Goal: Task Accomplishment & Management: Manage account settings

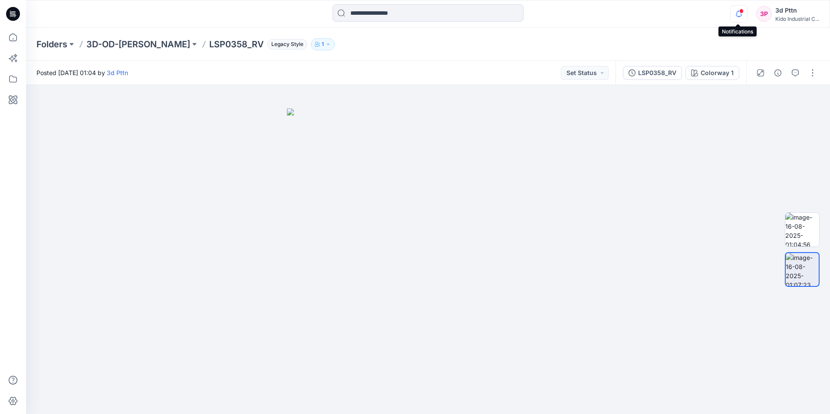
click at [743, 14] on icon "button" at bounding box center [739, 13] width 17 height 17
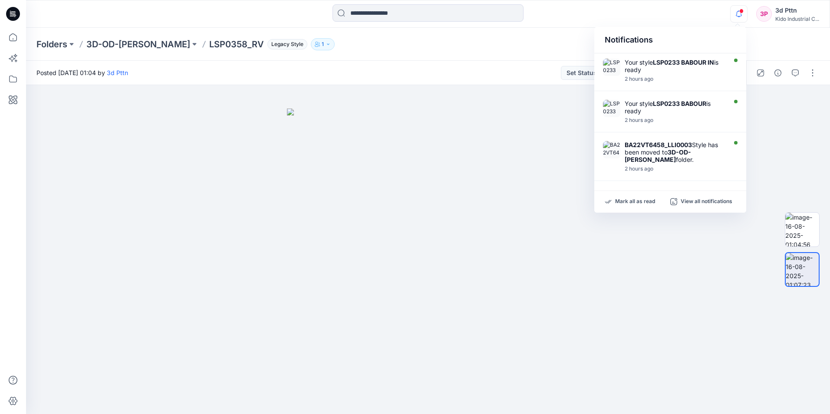
click at [737, 15] on icon "button" at bounding box center [739, 13] width 17 height 17
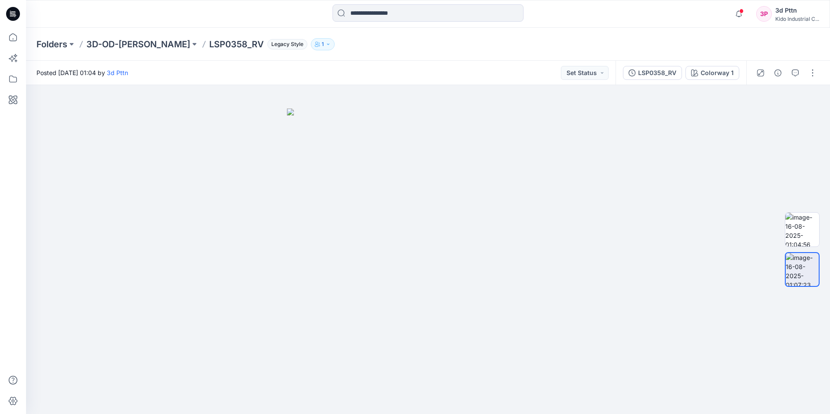
click at [698, 16] on div "Notifications Your style LSP0233 BABOUR IN is ready 2 hours ago Your style LSP0…" at bounding box center [428, 13] width 804 height 19
click at [815, 227] on img at bounding box center [803, 230] width 34 height 34
click at [535, 243] on img at bounding box center [428, 262] width 282 height 306
drag, startPoint x: 440, startPoint y: 367, endPoint x: 386, endPoint y: 367, distance: 53.8
click at [467, 367] on img at bounding box center [428, 262] width 282 height 306
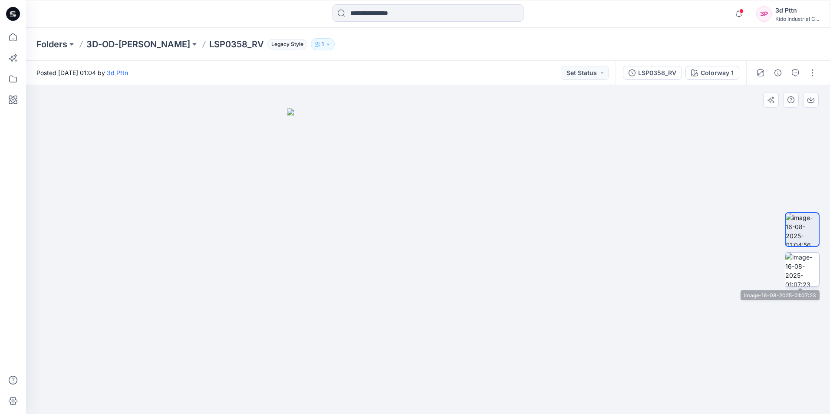
click at [804, 261] on img at bounding box center [803, 270] width 34 height 34
click at [396, 296] on img at bounding box center [428, 262] width 282 height 306
click at [444, 223] on img at bounding box center [428, 262] width 282 height 306
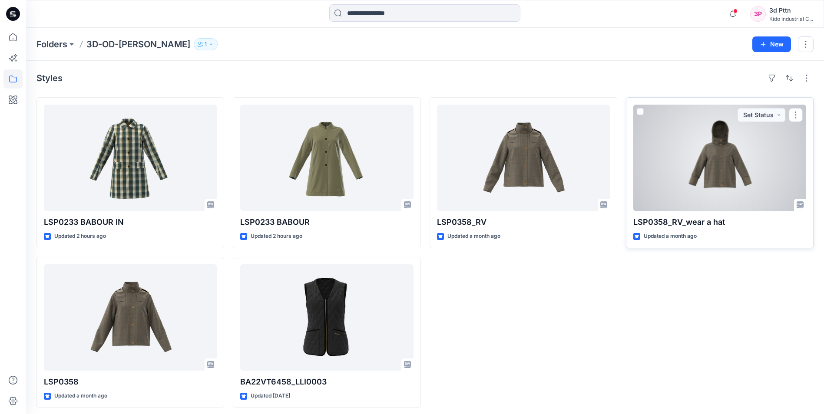
click at [722, 181] on div at bounding box center [719, 158] width 173 height 106
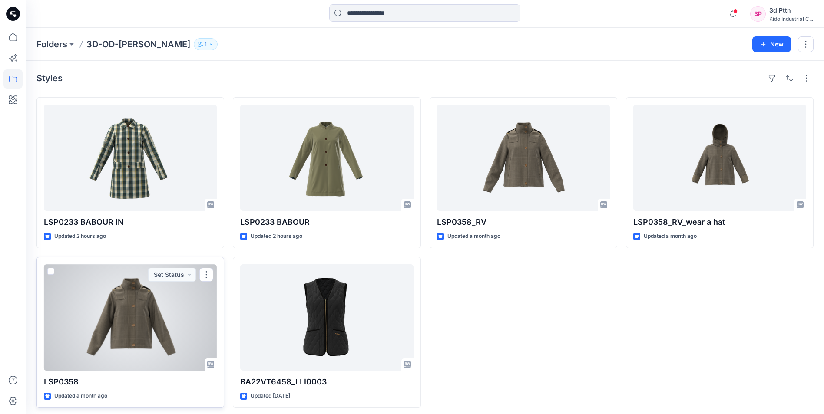
click at [137, 314] on div at bounding box center [130, 317] width 173 height 106
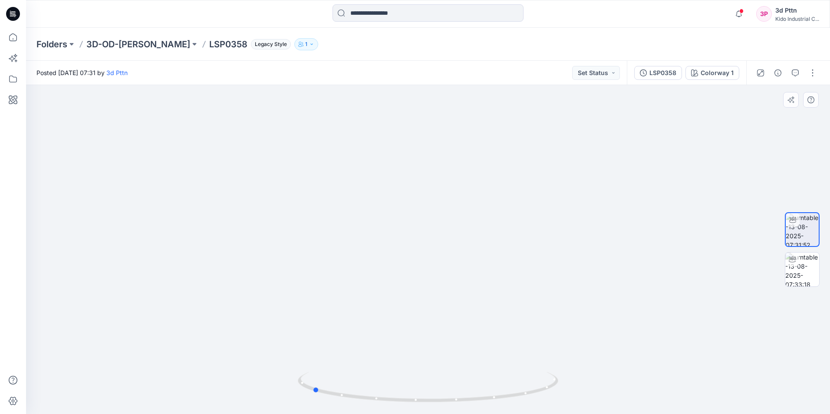
drag, startPoint x: 519, startPoint y: 399, endPoint x: 146, endPoint y: 379, distance: 374.0
click at [146, 379] on div at bounding box center [428, 249] width 804 height 329
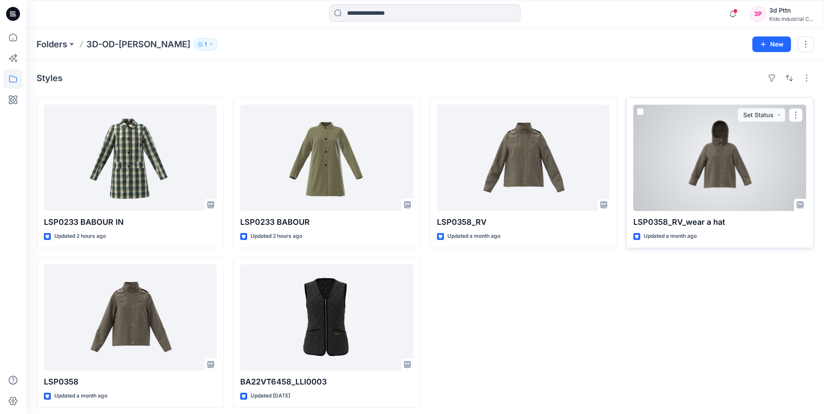
click at [743, 197] on div at bounding box center [719, 158] width 173 height 106
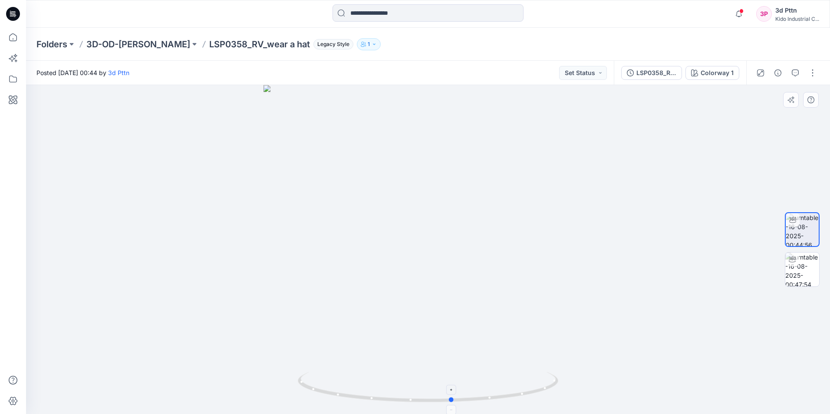
drag, startPoint x: 495, startPoint y: 404, endPoint x: 520, endPoint y: 397, distance: 25.4
click at [520, 397] on icon at bounding box center [429, 388] width 263 height 33
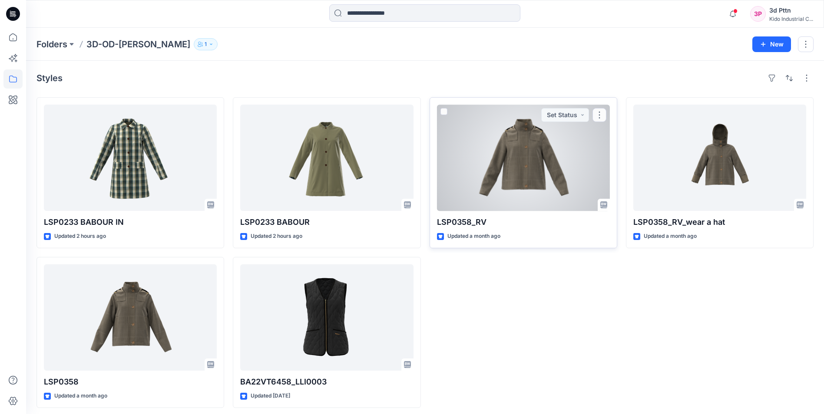
click at [558, 196] on div at bounding box center [523, 158] width 173 height 106
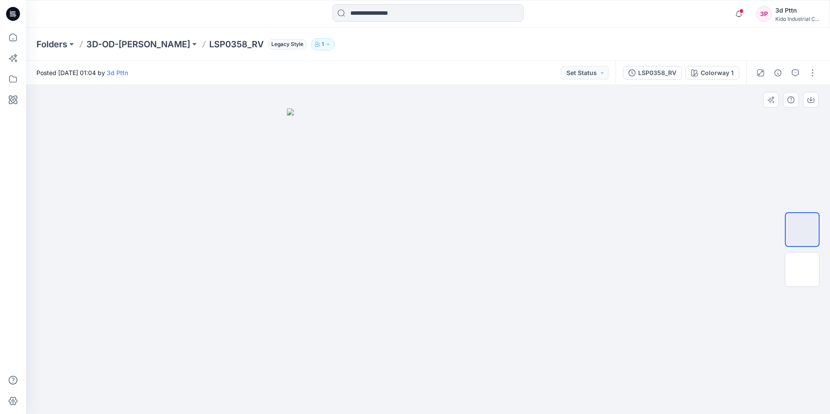
click at [589, 173] on div at bounding box center [428, 249] width 804 height 329
click at [796, 263] on img at bounding box center [803, 270] width 34 height 34
click at [801, 229] on img at bounding box center [803, 230] width 34 height 34
click at [809, 75] on button "button" at bounding box center [813, 73] width 14 height 14
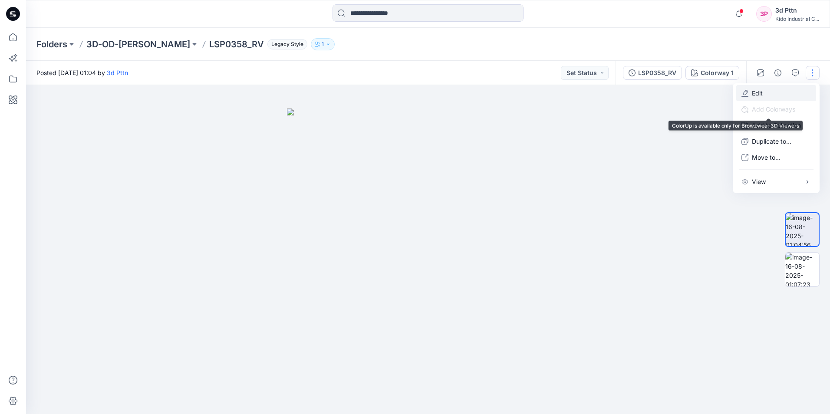
click at [762, 93] on p "Edit" at bounding box center [757, 93] width 11 height 9
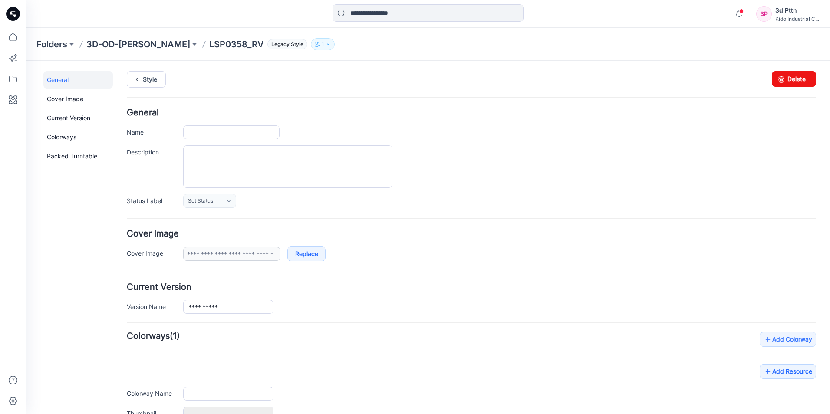
type input "**********"
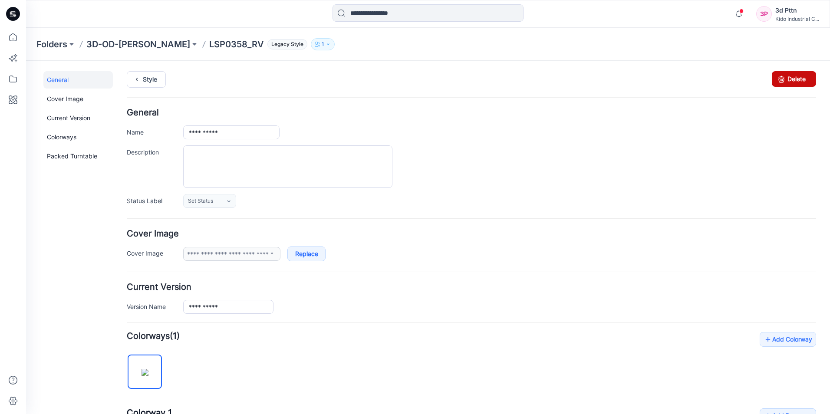
click at [795, 76] on link "Delete" at bounding box center [794, 79] width 44 height 16
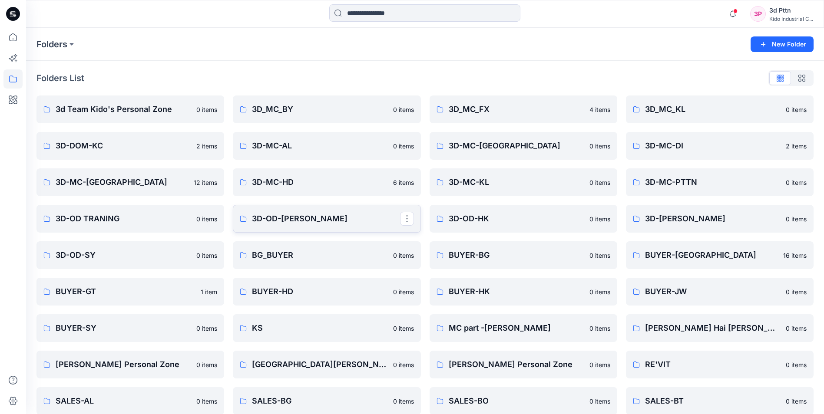
click at [313, 218] on p "3D-OD-[PERSON_NAME]" at bounding box center [326, 219] width 148 height 12
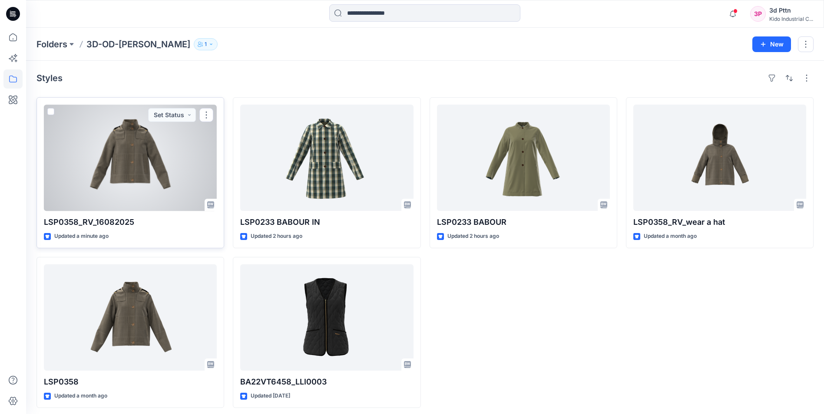
click at [178, 162] on div at bounding box center [130, 158] width 173 height 106
click at [132, 178] on div at bounding box center [130, 158] width 173 height 106
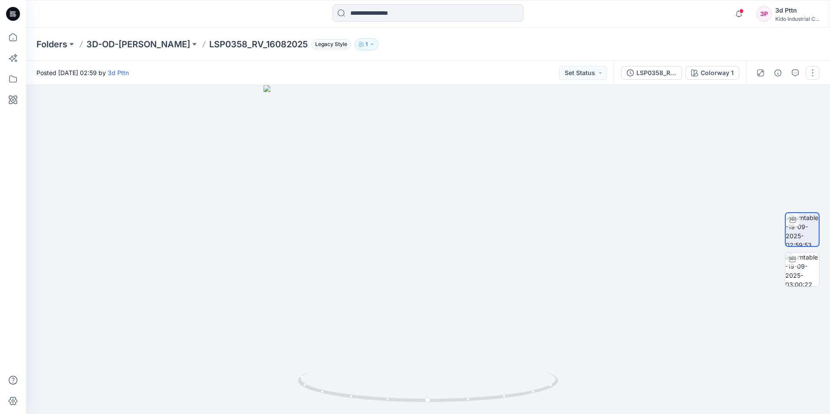
click at [814, 73] on button "button" at bounding box center [813, 73] width 14 height 14
click at [772, 92] on button "Edit" at bounding box center [777, 93] width 80 height 16
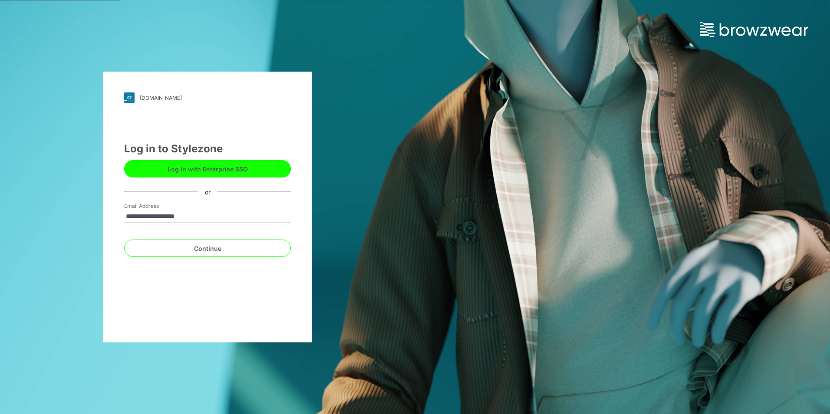
click at [223, 216] on input "**********" at bounding box center [207, 216] width 167 height 13
drag, startPoint x: 222, startPoint y: 217, endPoint x: 76, endPoint y: 219, distance: 146.4
click at [76, 219] on div "**********" at bounding box center [207, 207] width 415 height 414
click at [199, 213] on input "Email Address" at bounding box center [207, 216] width 167 height 13
type input "**********"
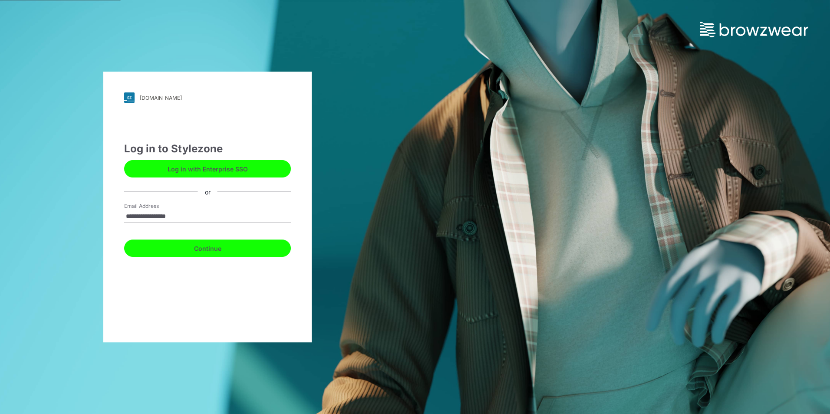
click at [201, 250] on button "Continue" at bounding box center [207, 248] width 167 height 17
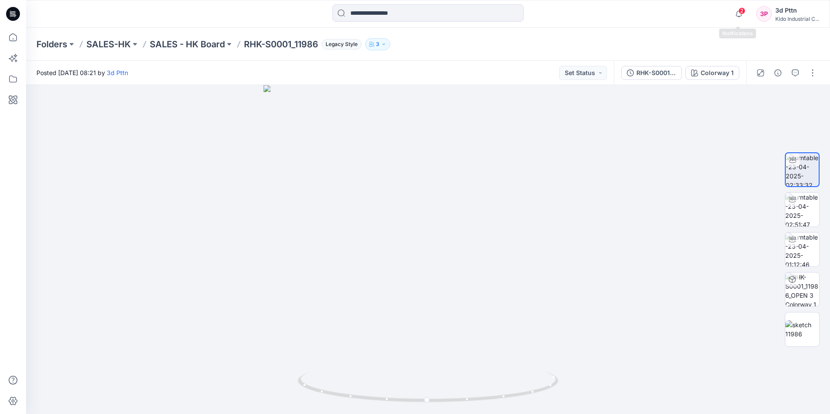
click at [739, 11] on span "2" at bounding box center [742, 10] width 7 height 7
click at [688, 7] on div "Notifications Your style LSP0358_RV_16082025 is ready 1 new Colorways Just now …" at bounding box center [428, 13] width 804 height 19
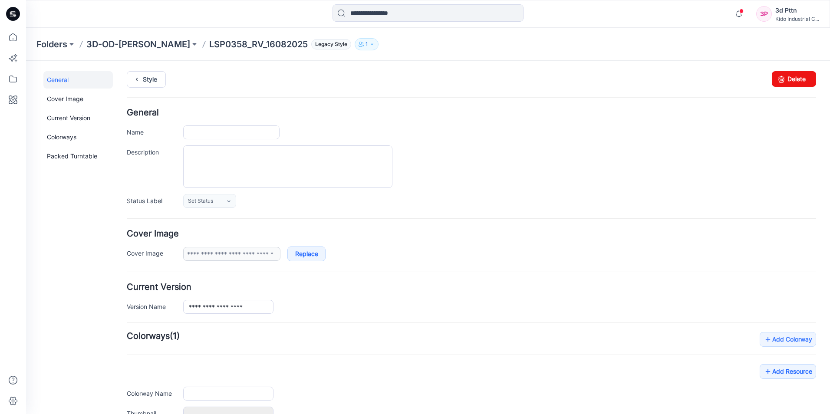
type input "**********"
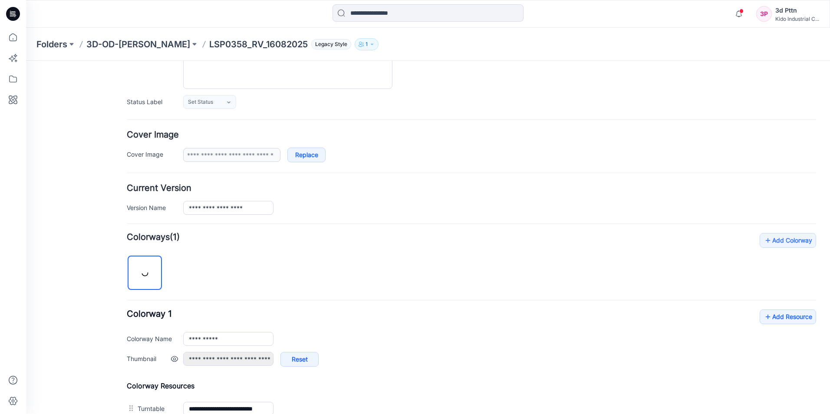
scroll to position [217, 0]
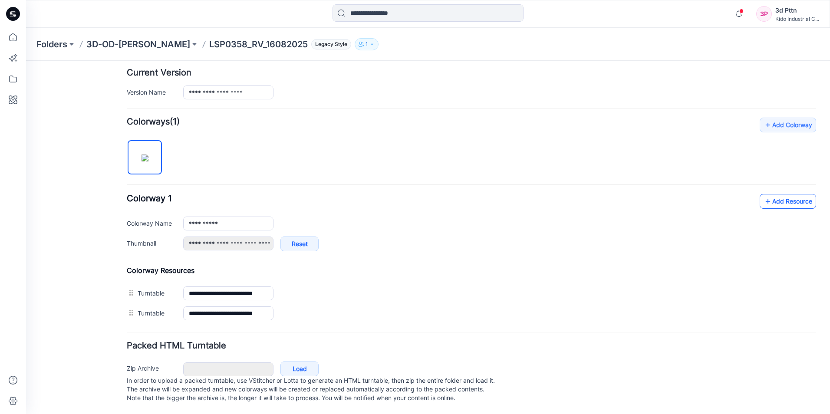
click at [764, 195] on icon at bounding box center [768, 202] width 9 height 14
click at [769, 196] on link "Add Resource" at bounding box center [788, 201] width 56 height 15
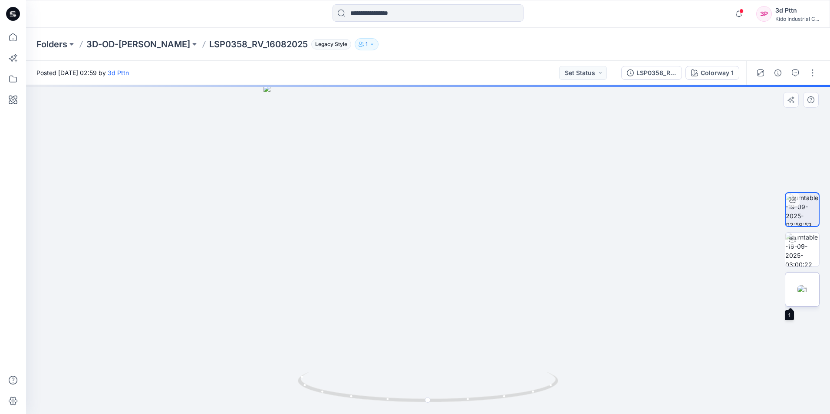
click at [801, 288] on img at bounding box center [803, 289] width 10 height 9
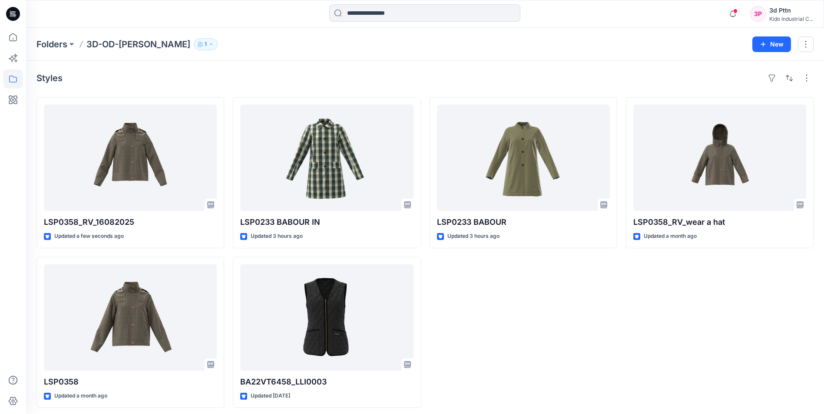
click at [538, 344] on div "LSP0233 BABOUR Updated 3 hours ago" at bounding box center [523, 252] width 188 height 311
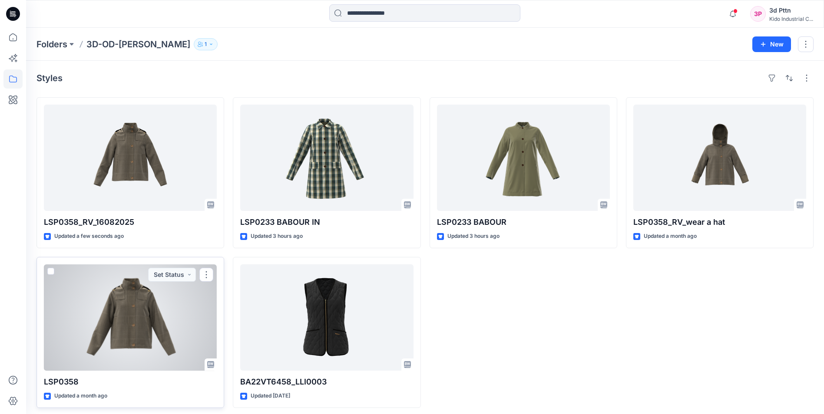
click at [164, 308] on div at bounding box center [130, 317] width 173 height 106
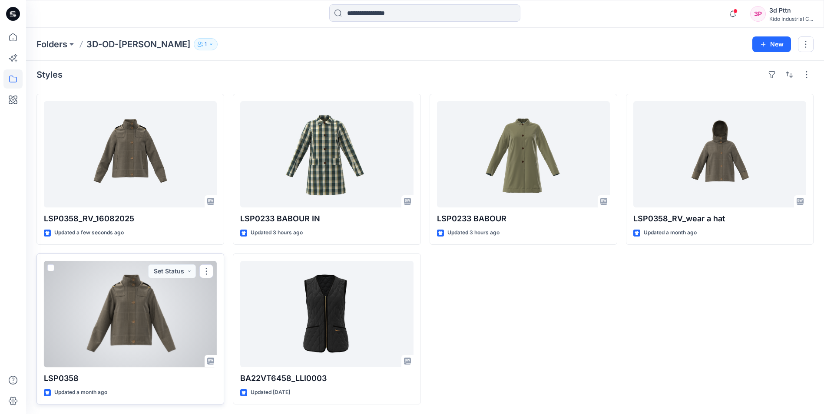
scroll to position [4, 0]
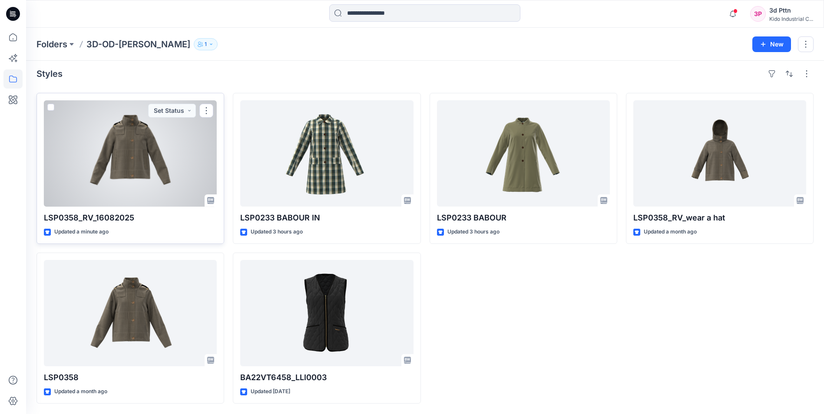
click at [175, 174] on div at bounding box center [130, 153] width 173 height 106
